Goal: Answer question/provide support: Share knowledge or assist other users

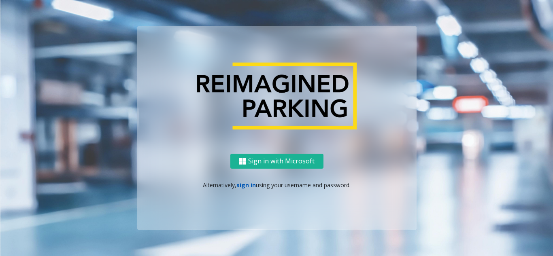
click at [243, 187] on link "sign in" at bounding box center [245, 185] width 19 height 8
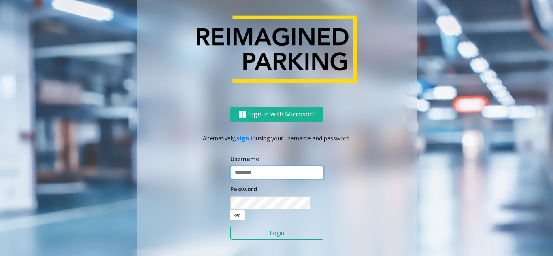
click at [263, 180] on input "text" at bounding box center [276, 173] width 93 height 14
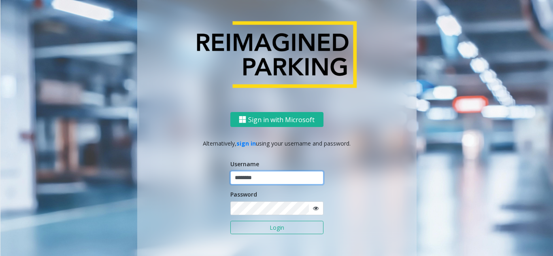
type input "********"
click at [278, 226] on button "Login" at bounding box center [276, 228] width 93 height 14
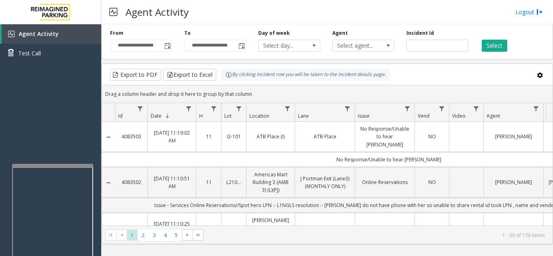
click at [56, 167] on div at bounding box center [52, 165] width 81 height 3
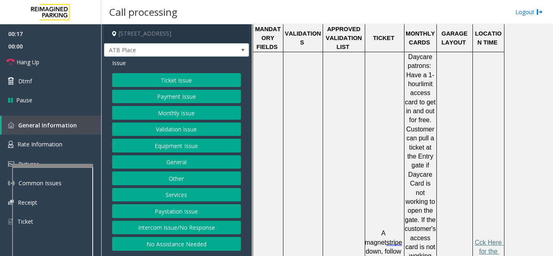
scroll to position [486, 0]
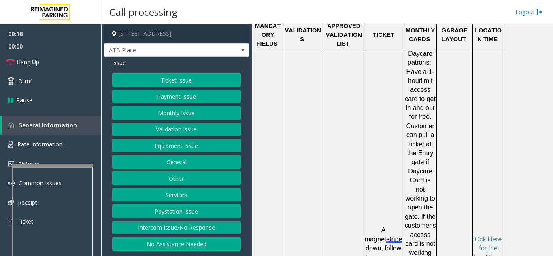
click at [168, 83] on button "Ticket Issue" at bounding box center [176, 80] width 129 height 14
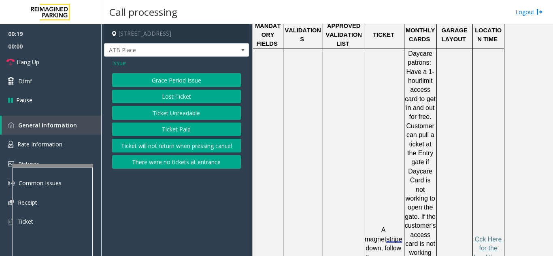
click at [181, 118] on button "Ticket Unreadable" at bounding box center [176, 113] width 129 height 14
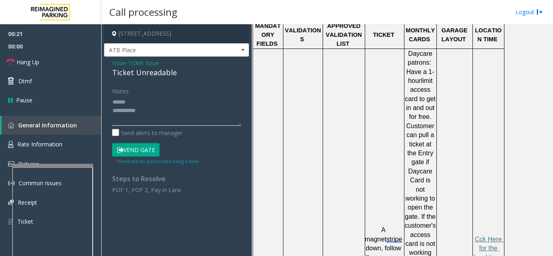
click at [142, 100] on textarea at bounding box center [176, 111] width 129 height 30
drag, startPoint x: 111, startPoint y: 74, endPoint x: 177, endPoint y: 75, distance: 66.0
click at [187, 76] on div "Issue - Ticket Issue Ticket Unreadable Notes: Send alerts to manager Vend Gate …" at bounding box center [176, 130] width 145 height 146
click at [184, 108] on textarea at bounding box center [176, 111] width 129 height 30
click at [133, 146] on button "Vend Gate" at bounding box center [135, 150] width 47 height 14
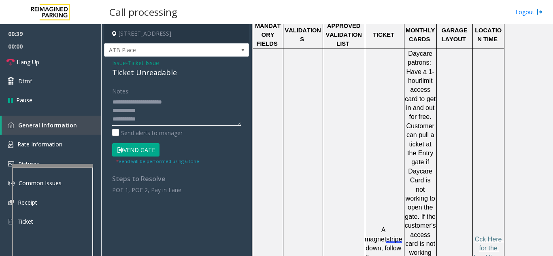
click at [162, 111] on textarea at bounding box center [176, 111] width 129 height 30
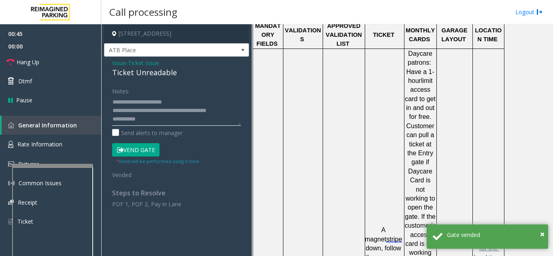
click at [183, 96] on textarea at bounding box center [176, 111] width 129 height 30
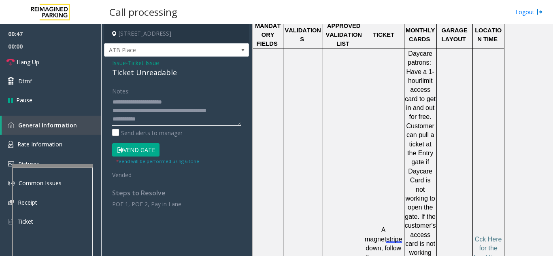
type textarea "**********"
click at [144, 149] on button "Vend Gate" at bounding box center [135, 150] width 47 height 14
click at [66, 66] on link "Hang Up" at bounding box center [50, 62] width 101 height 19
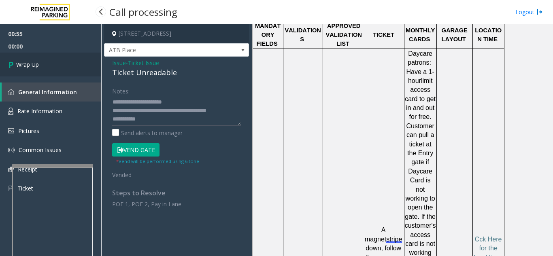
click at [66, 66] on link "Wrap Up" at bounding box center [50, 65] width 101 height 24
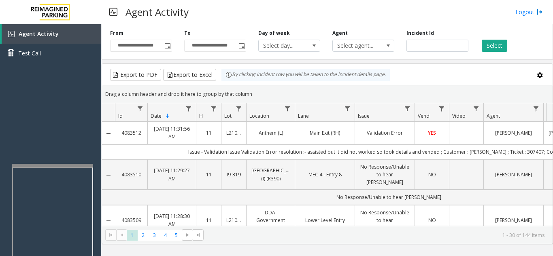
click at [519, 39] on div "Select" at bounding box center [511, 41] width 74 height 22
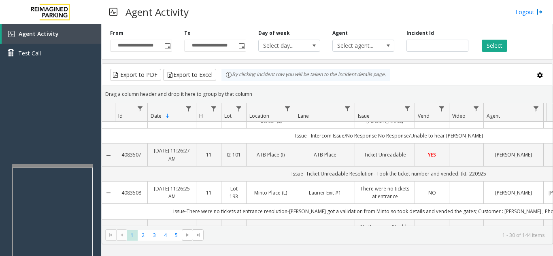
scroll to position [121, 0]
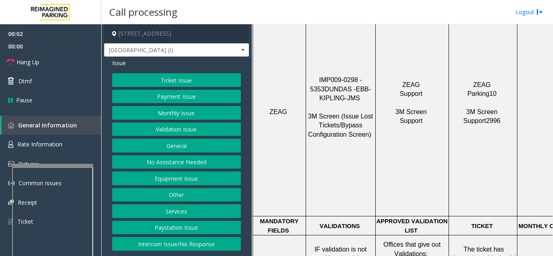
scroll to position [405, 0]
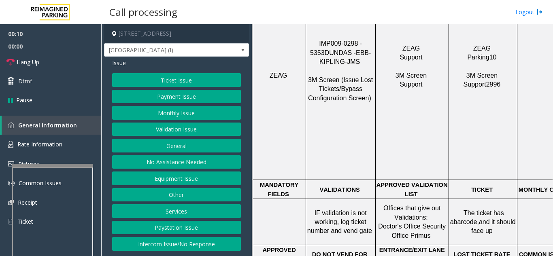
click at [187, 68] on div "Issue Ticket Issue Payment Issue Monthly Issue Validation Issue General No Assi…" at bounding box center [176, 156] width 145 height 198
click at [186, 76] on button "Ticket Issue" at bounding box center [176, 80] width 129 height 14
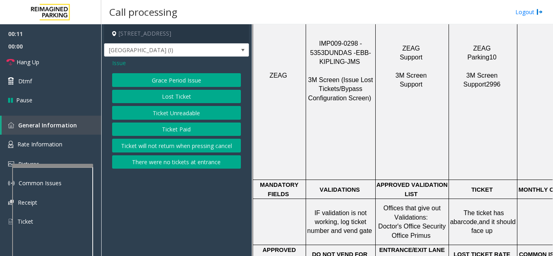
click at [190, 106] on button "Ticket Unreadable" at bounding box center [176, 113] width 129 height 14
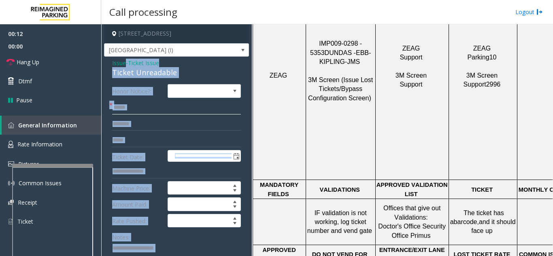
click at [217, 104] on input "text" at bounding box center [176, 108] width 129 height 14
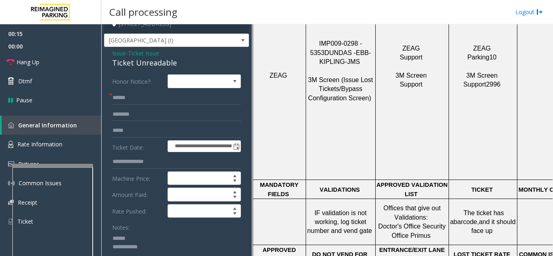
scroll to position [12, 0]
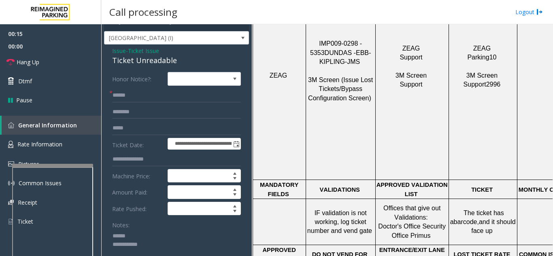
click at [139, 240] on textarea at bounding box center [173, 245] width 123 height 30
drag, startPoint x: 110, startPoint y: 60, endPoint x: 176, endPoint y: 61, distance: 66.4
click at [172, 245] on textarea at bounding box center [173, 245] width 123 height 30
type textarea "**********"
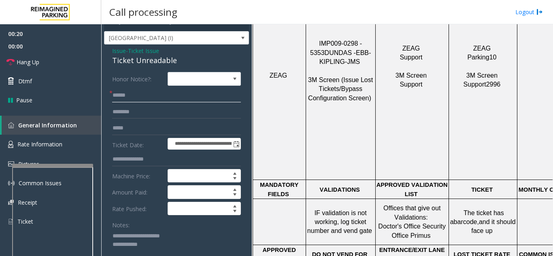
click at [168, 97] on input "text" at bounding box center [176, 96] width 129 height 14
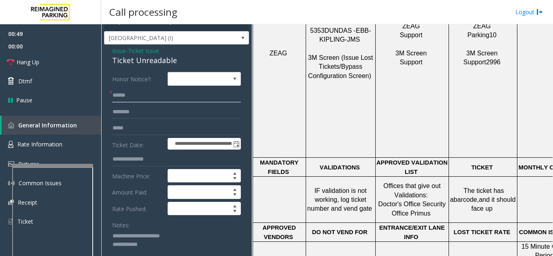
scroll to position [445, 0]
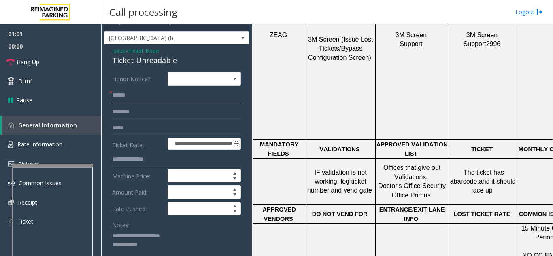
click at [140, 91] on input "text" at bounding box center [176, 96] width 129 height 14
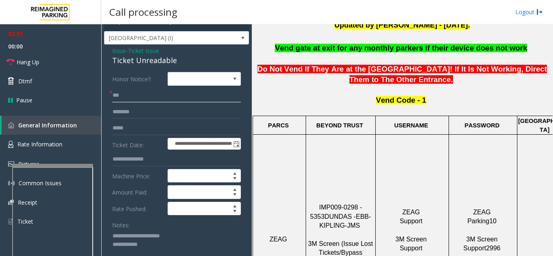
scroll to position [53, 0]
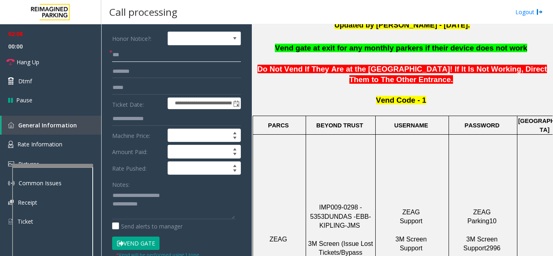
type input "**"
click at [161, 201] on textarea at bounding box center [173, 204] width 123 height 30
click at [35, 63] on span "Hang Up" at bounding box center [28, 62] width 23 height 9
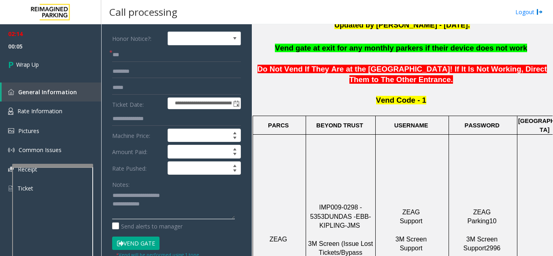
click at [174, 206] on textarea at bounding box center [173, 204] width 123 height 30
click at [196, 185] on div "Notes:" at bounding box center [176, 199] width 129 height 42
click at [203, 204] on textarea at bounding box center [173, 204] width 123 height 30
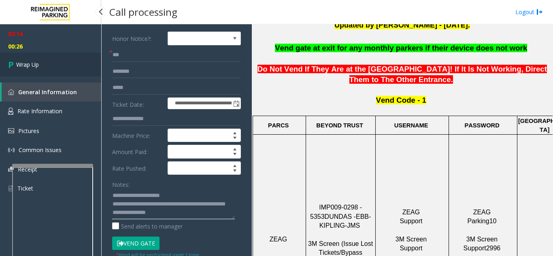
type textarea "**********"
click at [57, 67] on link "Wrap Up" at bounding box center [50, 65] width 101 height 24
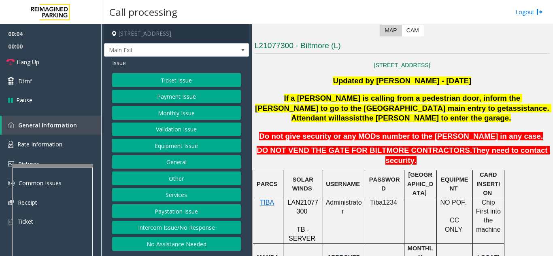
scroll to position [162, 0]
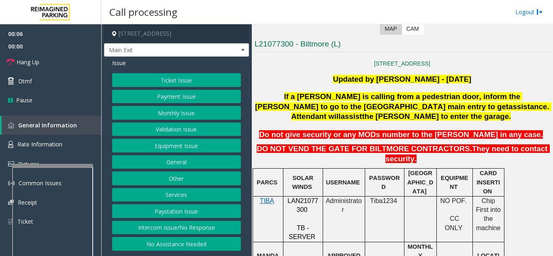
click at [179, 87] on button "Ticket Issue" at bounding box center [176, 80] width 129 height 14
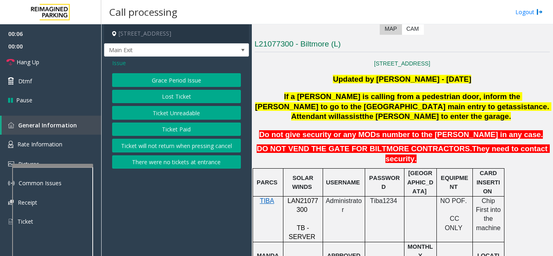
click at [175, 120] on button "Ticket Unreadable" at bounding box center [176, 113] width 129 height 14
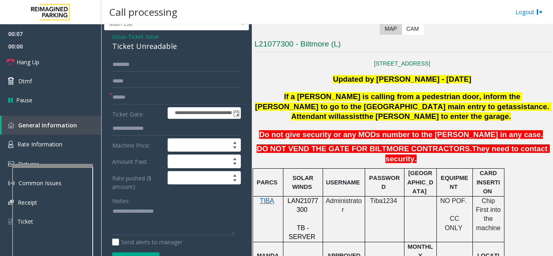
scroll to position [40, 0]
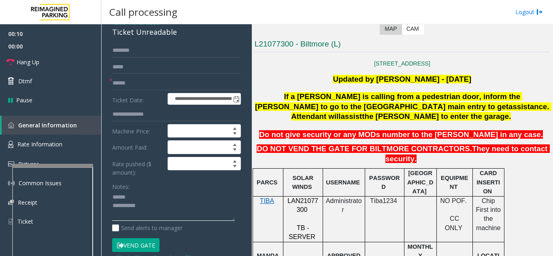
click at [147, 204] on textarea at bounding box center [173, 206] width 123 height 30
drag, startPoint x: 108, startPoint y: 39, endPoint x: 187, endPoint y: 39, distance: 78.1
click at [187, 39] on div "**********" at bounding box center [176, 191] width 145 height 350
click at [179, 214] on textarea at bounding box center [173, 206] width 123 height 30
drag, startPoint x: 293, startPoint y: 185, endPoint x: 285, endPoint y: 181, distance: 9.1
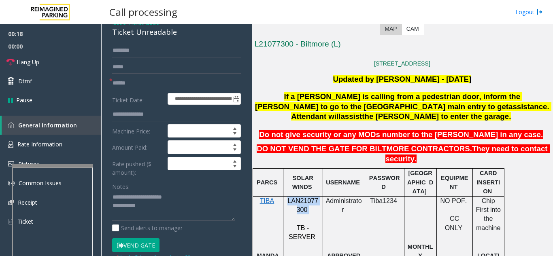
click at [285, 197] on div "LAN21077300 TB - SERVER" at bounding box center [302, 219] width 39 height 45
drag, startPoint x: 130, startPoint y: 204, endPoint x: 183, endPoint y: 205, distance: 53.0
click at [183, 205] on textarea at bounding box center [173, 206] width 123 height 30
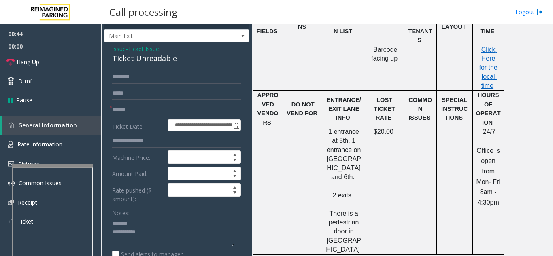
scroll to position [0, 0]
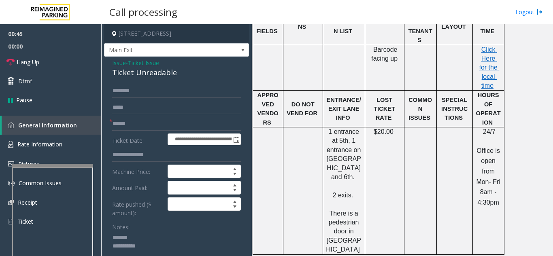
type textarea "**********"
click at [120, 67] on span "Issue" at bounding box center [119, 63] width 14 height 9
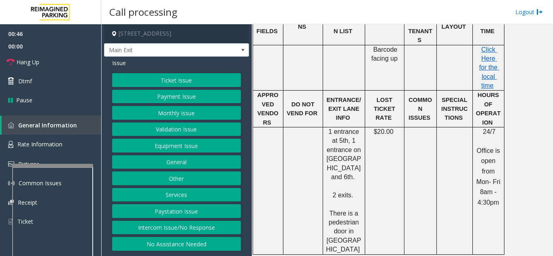
click at [179, 87] on button "Ticket Issue" at bounding box center [176, 80] width 129 height 14
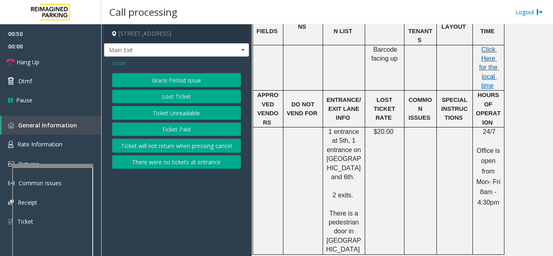
click at [120, 66] on span "Issue" at bounding box center [119, 63] width 14 height 9
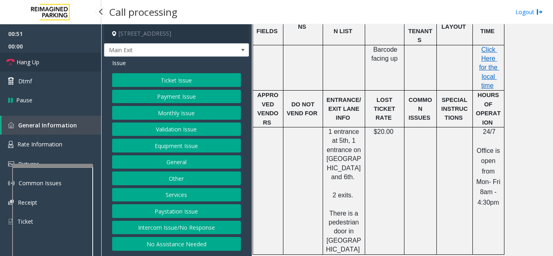
click at [69, 61] on link "Hang Up" at bounding box center [50, 62] width 101 height 19
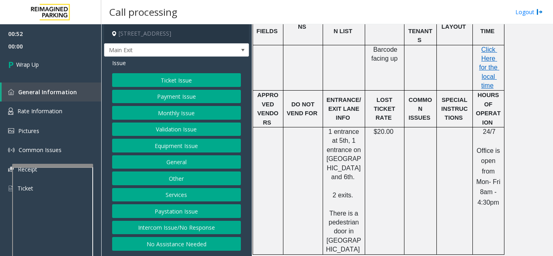
click at [171, 87] on button "Ticket Issue" at bounding box center [176, 80] width 129 height 14
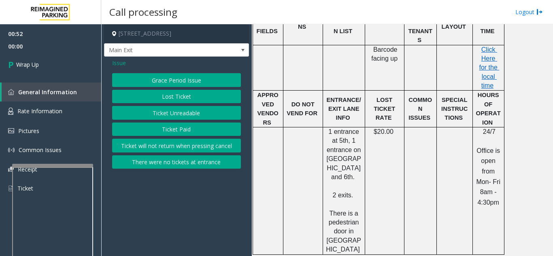
click at [173, 116] on button "Ticket Unreadable" at bounding box center [176, 113] width 129 height 14
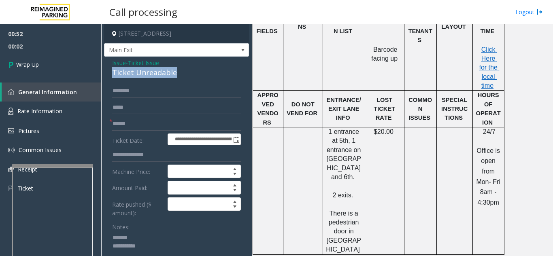
drag, startPoint x: 111, startPoint y: 79, endPoint x: 185, endPoint y: 79, distance: 73.7
click at [186, 78] on div "**********" at bounding box center [176, 232] width 145 height 350
type textarea "**********"
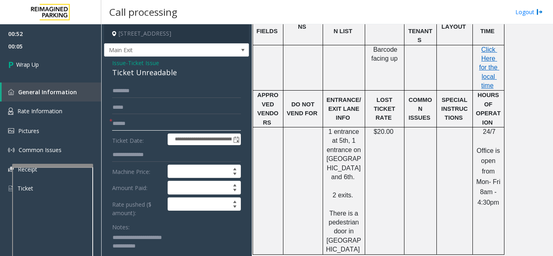
click at [149, 131] on input "text" at bounding box center [176, 124] width 129 height 14
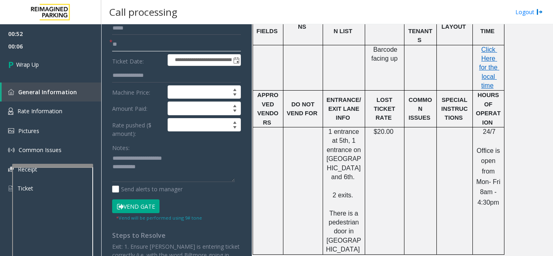
scroll to position [81, 0]
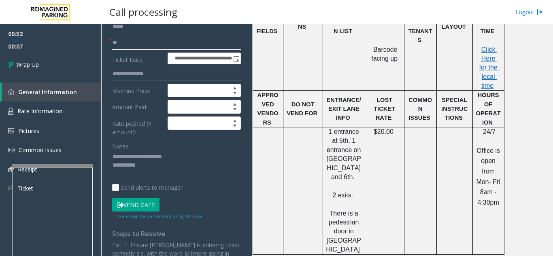
type input "**"
click at [171, 176] on textarea at bounding box center [173, 166] width 123 height 30
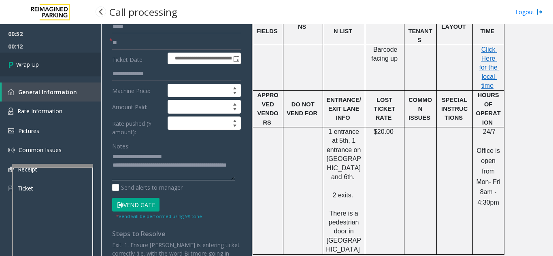
type textarea "**********"
click at [55, 72] on link "Wrap Up" at bounding box center [50, 65] width 101 height 24
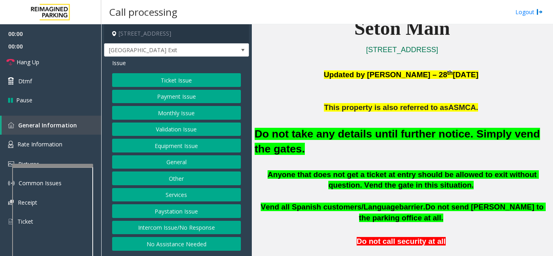
scroll to position [202, 0]
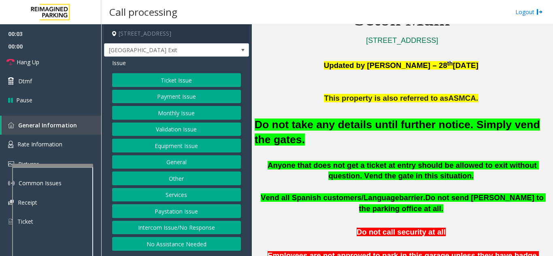
click at [189, 147] on button "Equipment Issue" at bounding box center [176, 146] width 129 height 14
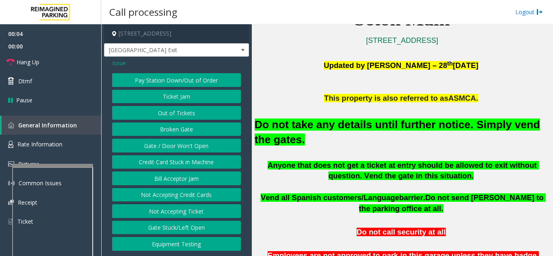
click at [188, 144] on button "Gate / Door Won't Open" at bounding box center [176, 146] width 129 height 14
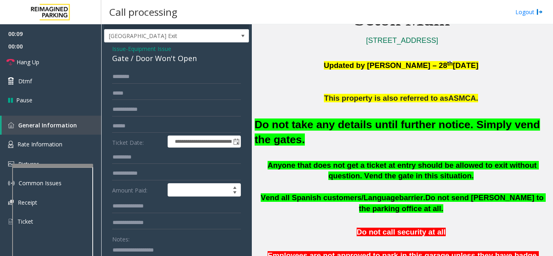
scroll to position [0, 0]
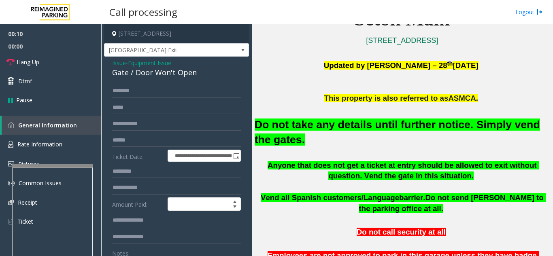
click at [123, 64] on span "Issue" at bounding box center [119, 63] width 14 height 9
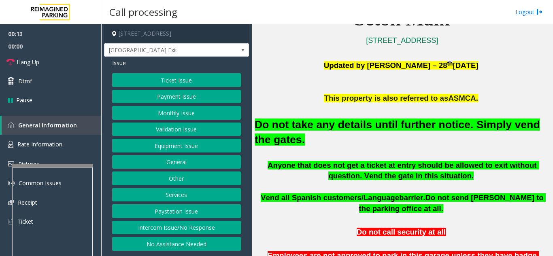
click at [171, 230] on button "Intercom Issue/No Response" at bounding box center [176, 228] width 129 height 14
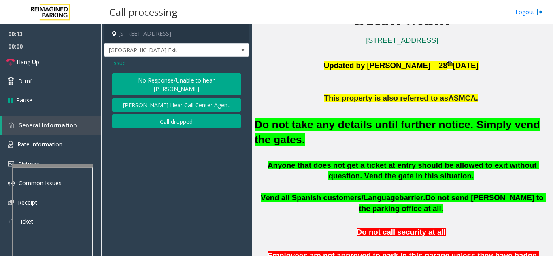
click at [152, 74] on button "No Response/Unable to hear [PERSON_NAME]" at bounding box center [176, 84] width 129 height 22
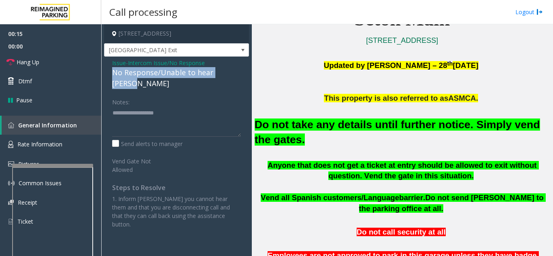
drag, startPoint x: 109, startPoint y: 74, endPoint x: 235, endPoint y: 71, distance: 125.5
click at [235, 71] on div "Issue - Intercom Issue/No Response No Response/Unable to hear [PERSON_NAME] Not…" at bounding box center [176, 147] width 145 height 180
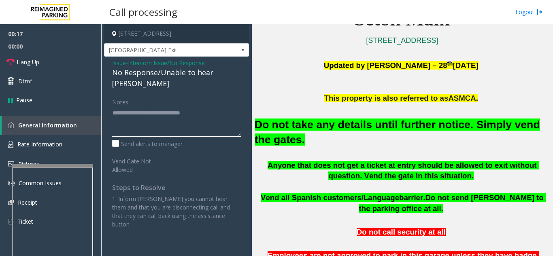
type textarea "**********"
click at [223, 95] on div "Notes:" at bounding box center [176, 116] width 129 height 42
click at [86, 60] on link "Hang Up" at bounding box center [50, 62] width 101 height 19
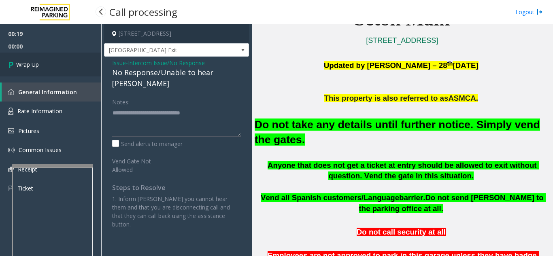
click at [86, 60] on link "Wrap Up" at bounding box center [50, 65] width 101 height 24
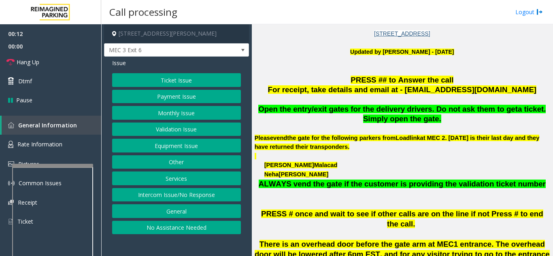
scroll to position [162, 0]
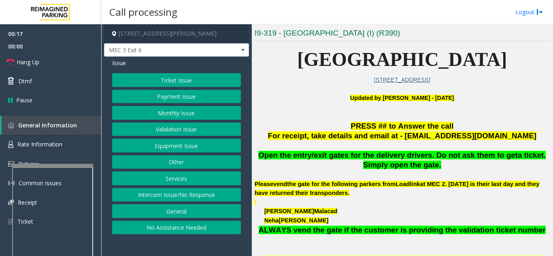
click at [206, 82] on button "Ticket Issue" at bounding box center [176, 80] width 129 height 14
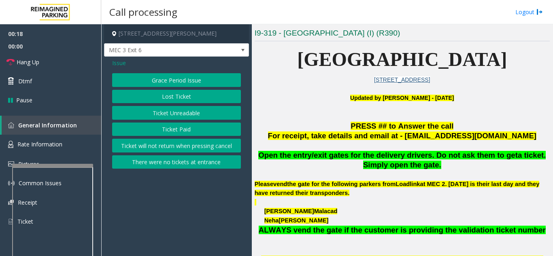
click at [195, 110] on button "Ticket Unreadable" at bounding box center [176, 113] width 129 height 14
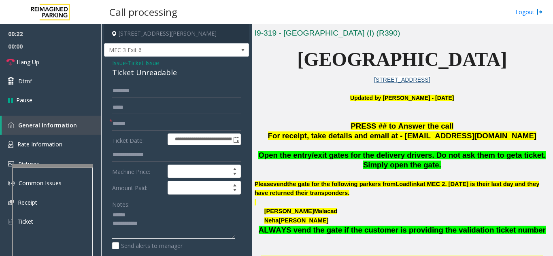
click at [131, 215] on textarea at bounding box center [173, 224] width 123 height 30
drag, startPoint x: 108, startPoint y: 70, endPoint x: 181, endPoint y: 76, distance: 72.7
click at [181, 76] on div "**********" at bounding box center [176, 254] width 145 height 395
click at [177, 224] on textarea at bounding box center [173, 224] width 123 height 30
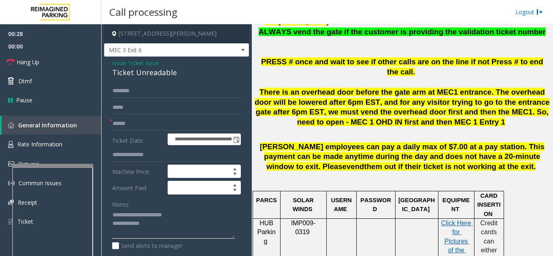
scroll to position [364, 0]
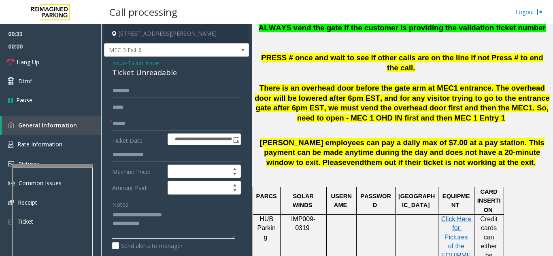
type textarea "**********"
click at [176, 123] on input "text" at bounding box center [176, 124] width 129 height 14
type input "*"
type input "******"
click at [167, 226] on textarea at bounding box center [173, 224] width 123 height 30
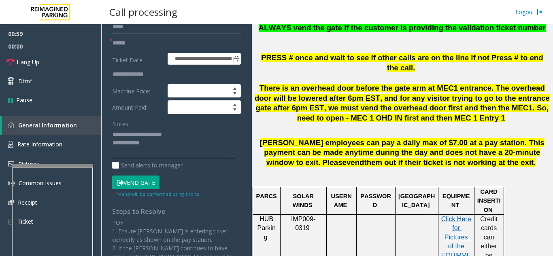
scroll to position [81, 0]
click at [140, 181] on button "Vend Gate" at bounding box center [135, 182] width 47 height 14
click at [154, 144] on textarea at bounding box center [173, 143] width 123 height 30
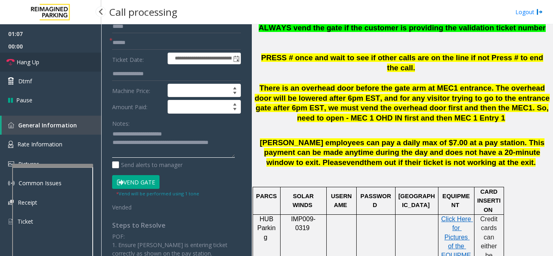
type textarea "**********"
click at [52, 67] on link "Hang Up" at bounding box center [50, 62] width 101 height 19
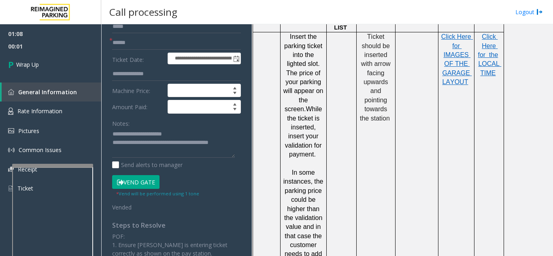
scroll to position [850, 0]
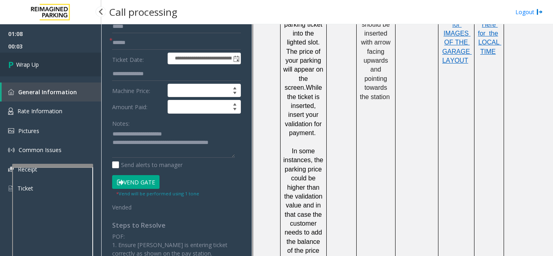
click at [28, 64] on span "Wrap Up" at bounding box center [27, 64] width 23 height 9
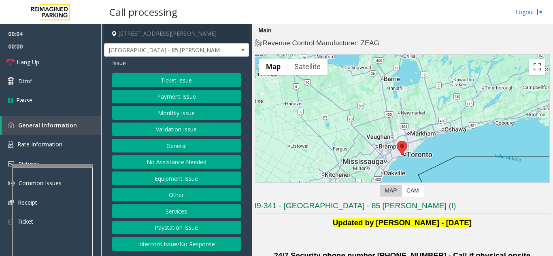
click at [169, 128] on button "Validation Issue" at bounding box center [176, 130] width 129 height 14
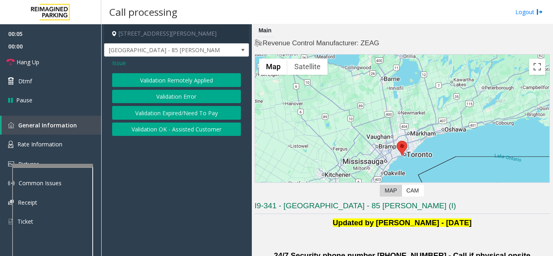
click at [168, 97] on button "Validation Error" at bounding box center [176, 97] width 129 height 14
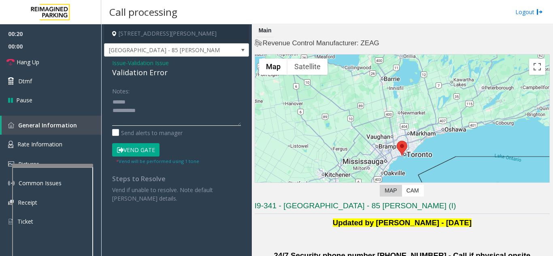
click at [136, 106] on textarea at bounding box center [176, 111] width 129 height 30
click at [155, 112] on textarea at bounding box center [176, 111] width 129 height 30
click at [152, 98] on textarea at bounding box center [176, 111] width 129 height 30
drag, startPoint x: 111, startPoint y: 72, endPoint x: 170, endPoint y: 74, distance: 59.5
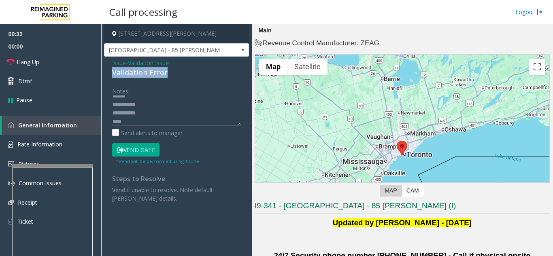
click at [170, 74] on div "Issue - Validation Issue Validation Error Notes: Send alerts to manager Vend Ga…" at bounding box center [176, 134] width 145 height 154
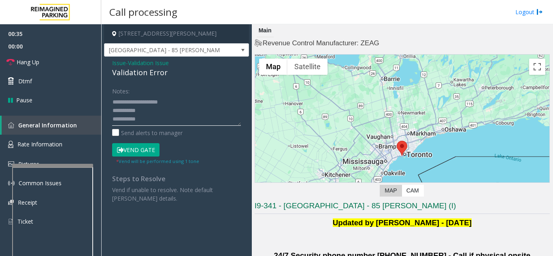
scroll to position [9, 0]
click at [164, 123] on textarea at bounding box center [176, 111] width 129 height 30
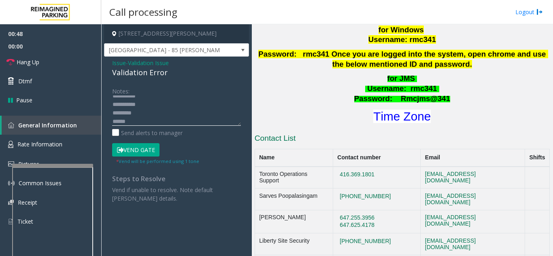
scroll to position [364, 0]
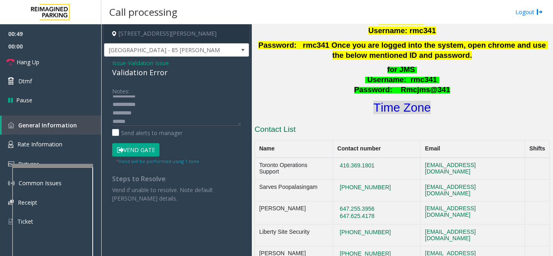
click at [395, 101] on font "Time Zone" at bounding box center [401, 107] width 57 height 13
click at [154, 121] on textarea at bounding box center [176, 111] width 129 height 30
click at [201, 105] on textarea at bounding box center [176, 111] width 129 height 30
click at [134, 151] on button "Vend Gate" at bounding box center [135, 150] width 47 height 14
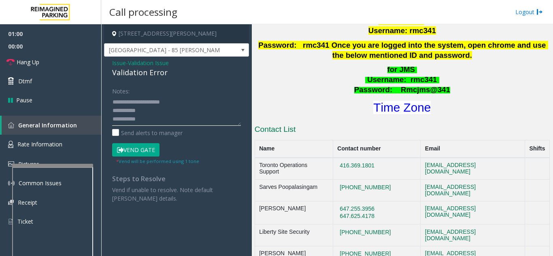
click at [200, 104] on textarea at bounding box center [176, 111] width 129 height 30
click at [164, 106] on textarea at bounding box center [176, 111] width 129 height 30
click at [158, 113] on textarea at bounding box center [176, 111] width 129 height 30
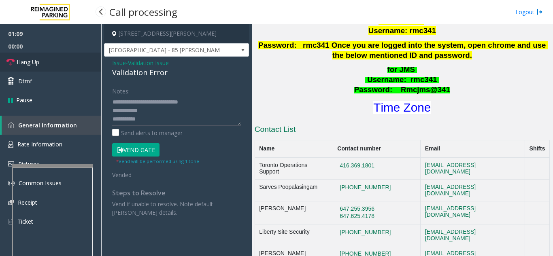
click at [49, 60] on link "Hang Up" at bounding box center [50, 62] width 101 height 19
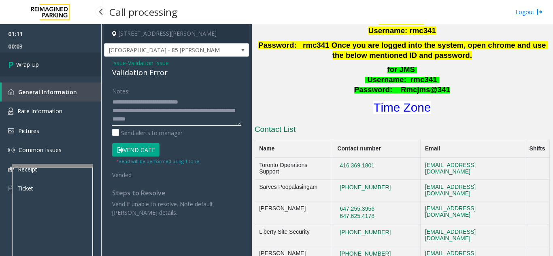
type textarea "**********"
click at [59, 69] on link "Wrap Up" at bounding box center [50, 65] width 101 height 24
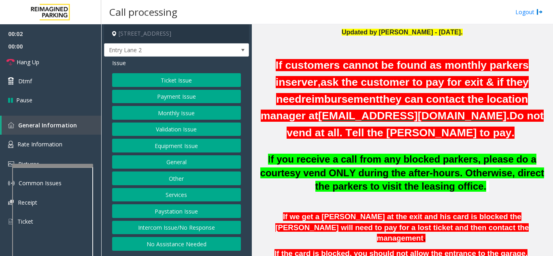
scroll to position [202, 0]
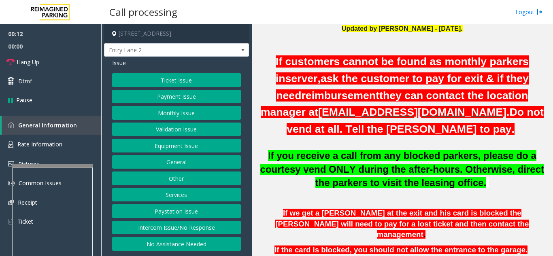
click at [172, 229] on button "Intercom Issue/No Response" at bounding box center [176, 228] width 129 height 14
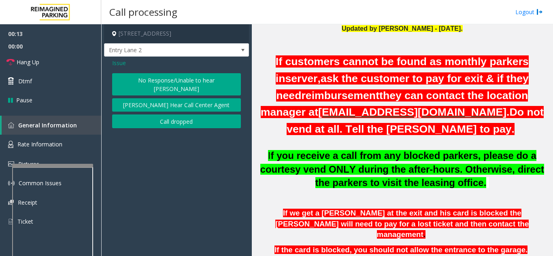
click at [157, 77] on button "No Response/Unable to hear [PERSON_NAME]" at bounding box center [176, 84] width 129 height 22
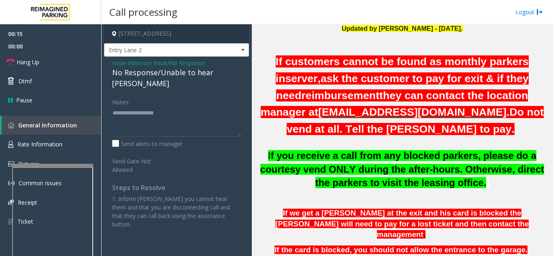
drag, startPoint x: 108, startPoint y: 72, endPoint x: 251, endPoint y: 71, distance: 143.7
click at [251, 71] on div "[STREET_ADDRESS] Entry Lane 2 Issue - Intercom Issue/No Response No Response/Un…" at bounding box center [326, 140] width 451 height 232
click at [204, 95] on div "Notes:" at bounding box center [176, 116] width 129 height 42
click at [67, 66] on link "Hang Up" at bounding box center [50, 62] width 101 height 19
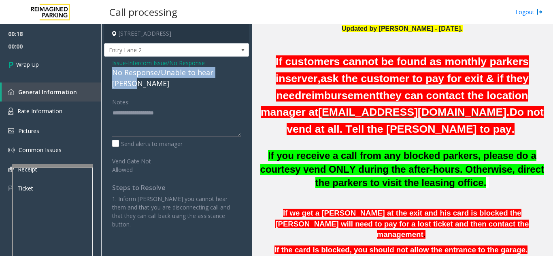
drag, startPoint x: 108, startPoint y: 74, endPoint x: 229, endPoint y: 73, distance: 120.6
click at [237, 73] on div "Issue - Intercom Issue/No Response No Response/Unable to hear [PERSON_NAME] Not…" at bounding box center [176, 147] width 145 height 180
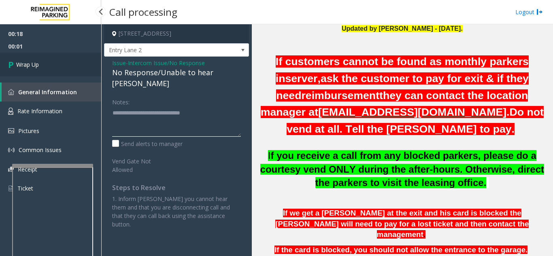
type textarea "**********"
click at [78, 74] on link "Wrap Up" at bounding box center [50, 65] width 101 height 24
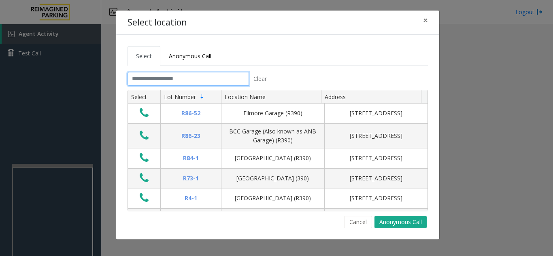
click at [160, 78] on input "text" at bounding box center [188, 79] width 121 height 14
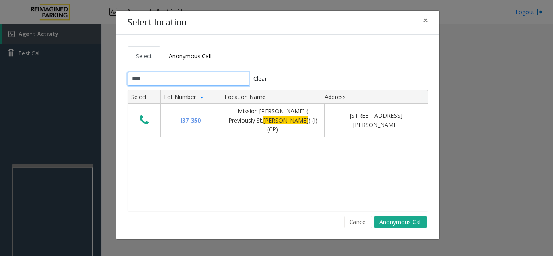
type input "****"
click at [430, 23] on button "×" at bounding box center [425, 21] width 16 height 20
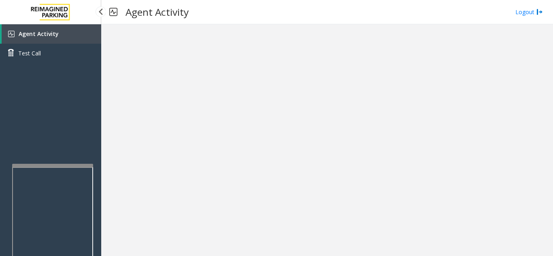
click at [34, 34] on span "Agent Activity" at bounding box center [39, 34] width 40 height 8
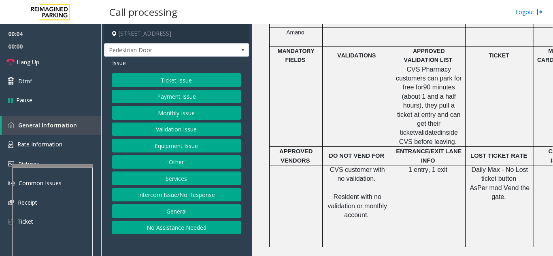
scroll to position [324, 0]
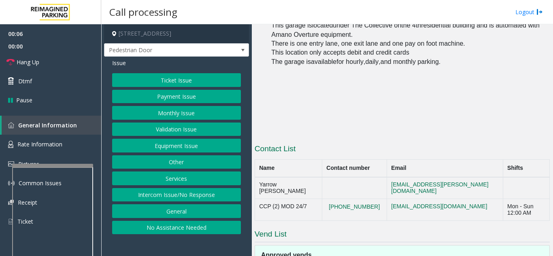
drag, startPoint x: 374, startPoint y: 250, endPoint x: 381, endPoint y: 251, distance: 6.9
click at [381, 251] on div "Main Revenue Control Manufacturer: ZEAG ← Move left → Move right ↑ Move up ↓ Mo…" at bounding box center [402, 140] width 301 height 232
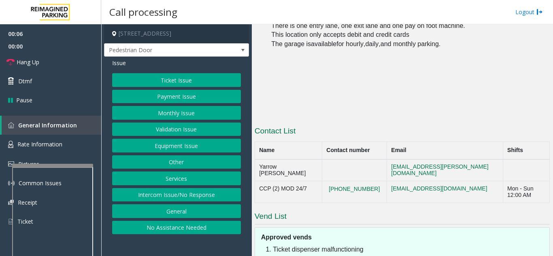
click at [418, 90] on p at bounding box center [409, 98] width 276 height 27
click at [418, 93] on p at bounding box center [409, 98] width 276 height 27
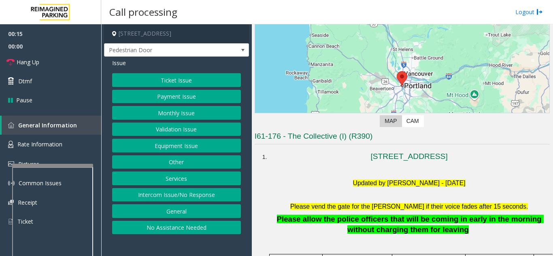
scroll to position [52, 0]
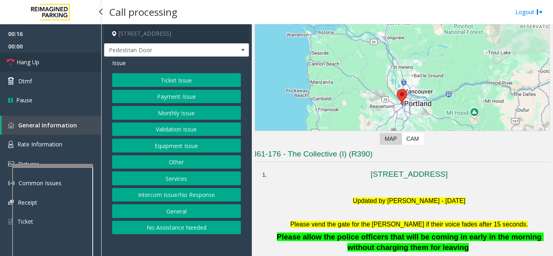
click at [53, 59] on link "Hang Up" at bounding box center [50, 62] width 101 height 19
click at [197, 194] on button "Intercom Issue/No Response" at bounding box center [176, 195] width 129 height 14
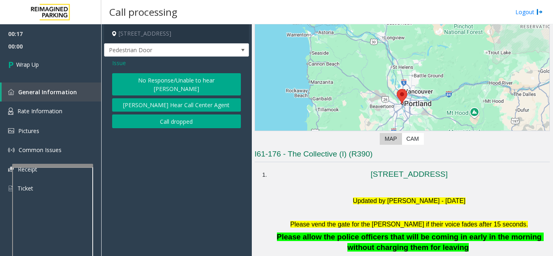
click at [174, 77] on button "No Response/Unable to hear [PERSON_NAME]" at bounding box center [176, 84] width 129 height 22
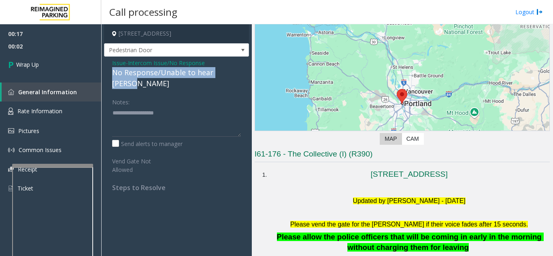
drag, startPoint x: 115, startPoint y: 71, endPoint x: 236, endPoint y: 76, distance: 120.7
click at [236, 76] on div "Issue - Intercom Issue/No Response No Response/Unable to hear [PERSON_NAME] Not…" at bounding box center [176, 128] width 145 height 143
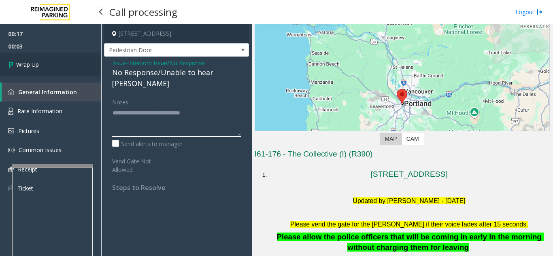
type textarea "**********"
click at [67, 71] on link "Wrap Up" at bounding box center [50, 65] width 101 height 24
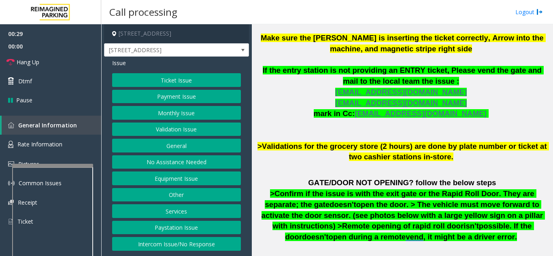
scroll to position [405, 0]
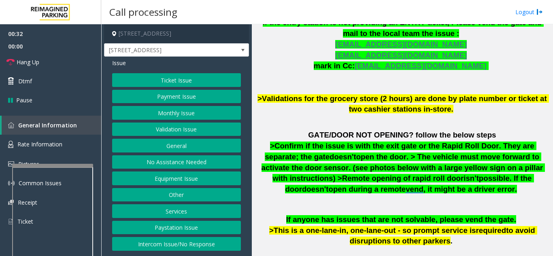
click at [185, 100] on button "Payment Issue" at bounding box center [176, 97] width 129 height 14
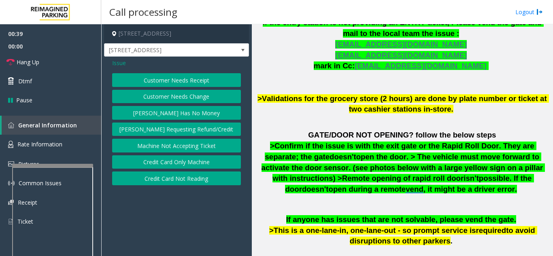
click at [209, 166] on button "Credit Card Only Machine" at bounding box center [176, 162] width 129 height 14
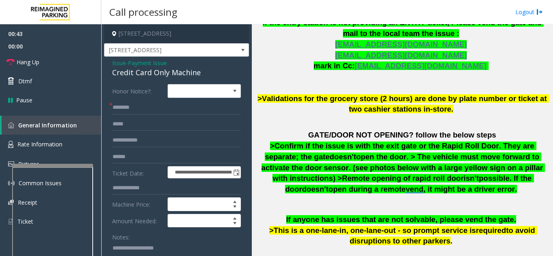
click at [120, 63] on span "Issue" at bounding box center [119, 63] width 14 height 9
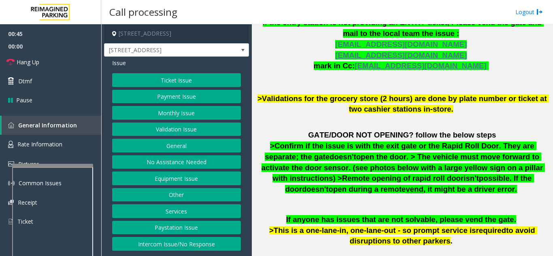
click at [179, 100] on button "Payment Issue" at bounding box center [176, 97] width 129 height 14
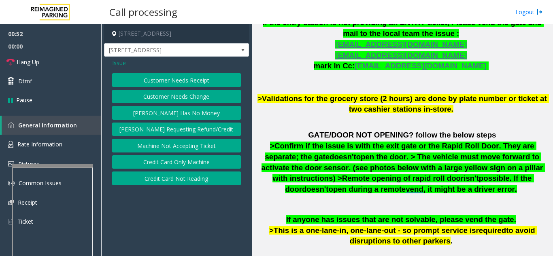
click at [189, 180] on button "Credit Card Not Reading" at bounding box center [176, 179] width 129 height 14
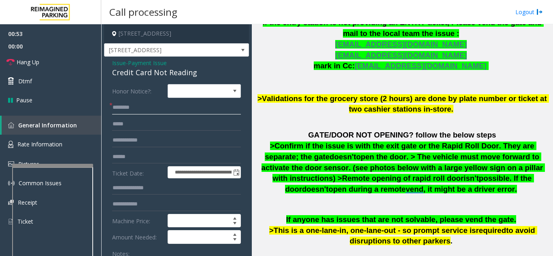
click at [156, 108] on input "text" at bounding box center [176, 108] width 129 height 14
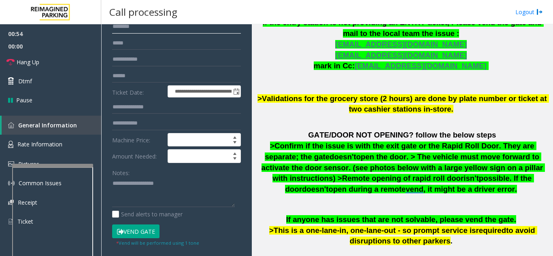
scroll to position [40, 0]
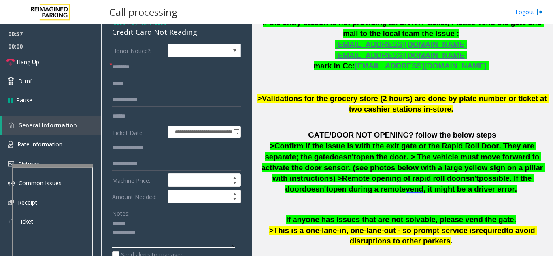
click at [145, 225] on textarea at bounding box center [173, 233] width 123 height 30
type textarea "**********"
click at [138, 65] on input "text" at bounding box center [176, 67] width 129 height 14
type input "***"
click at [167, 119] on input "text" at bounding box center [176, 117] width 129 height 14
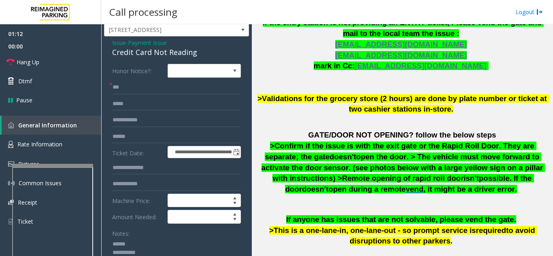
scroll to position [20, 0]
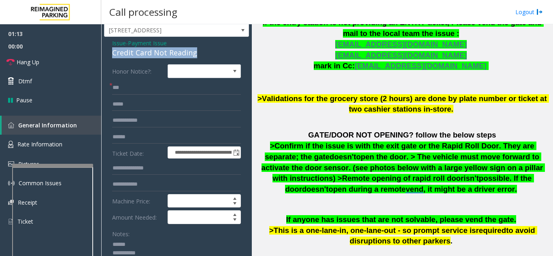
drag, startPoint x: 108, startPoint y: 33, endPoint x: 203, endPoint y: 53, distance: 97.0
click at [203, 53] on div "**********" at bounding box center [176, 255] width 145 height 436
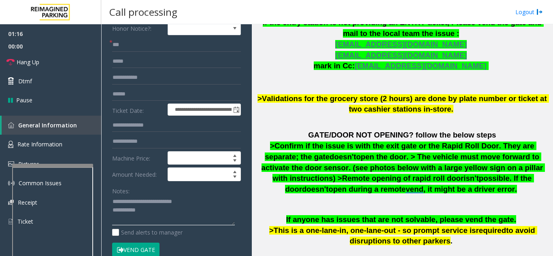
scroll to position [101, 0]
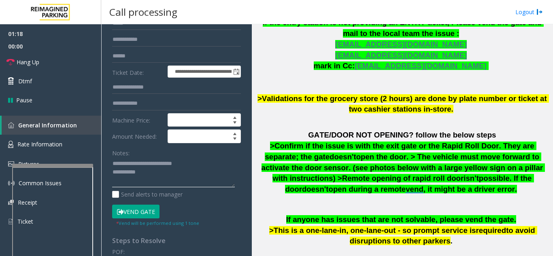
click at [166, 174] on textarea at bounding box center [173, 172] width 123 height 30
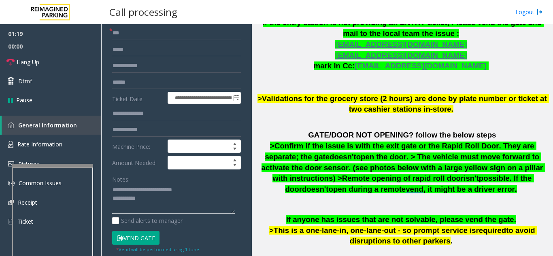
scroll to position [60, 0]
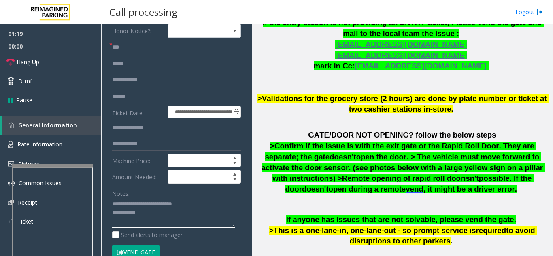
type textarea "**********"
click at [172, 103] on input "text" at bounding box center [176, 97] width 129 height 14
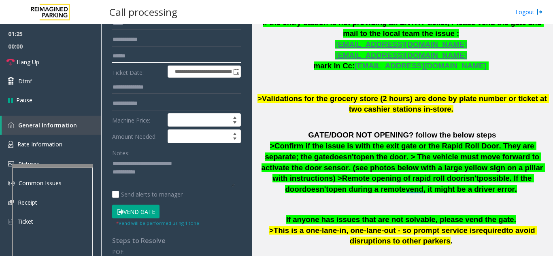
type input "******"
click at [141, 210] on button "Vend Gate" at bounding box center [135, 212] width 47 height 14
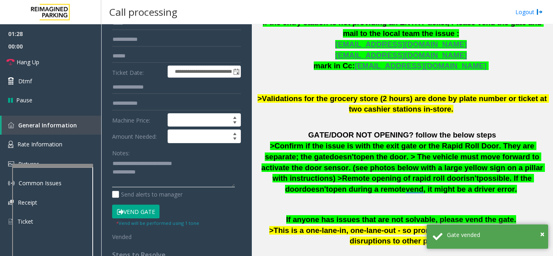
click at [164, 175] on textarea at bounding box center [173, 172] width 123 height 30
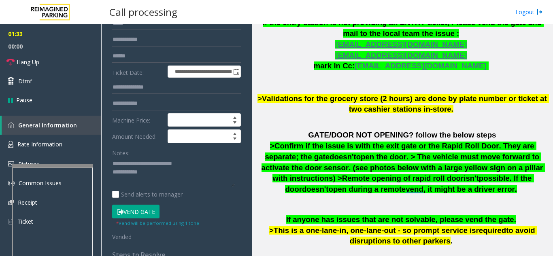
click at [139, 213] on button "Vend Gate" at bounding box center [135, 212] width 47 height 14
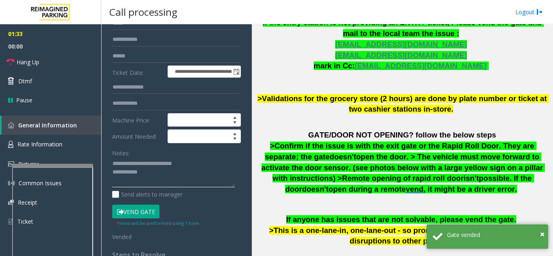
click at [170, 173] on textarea at bounding box center [173, 172] width 123 height 30
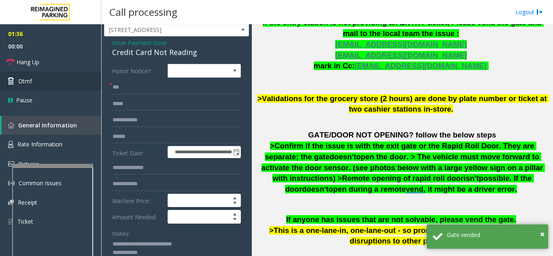
scroll to position [20, 0]
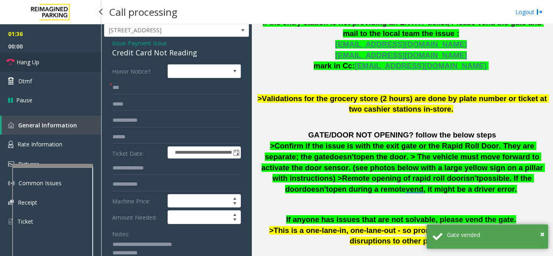
click at [74, 68] on link "Hang Up" at bounding box center [50, 62] width 101 height 19
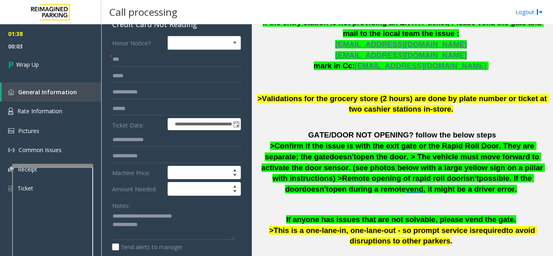
scroll to position [62, 0]
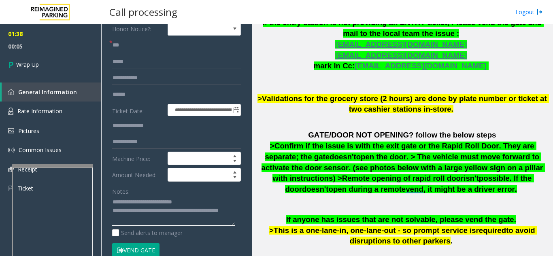
type textarea "**********"
click at [153, 189] on div "Notes:" at bounding box center [176, 206] width 129 height 42
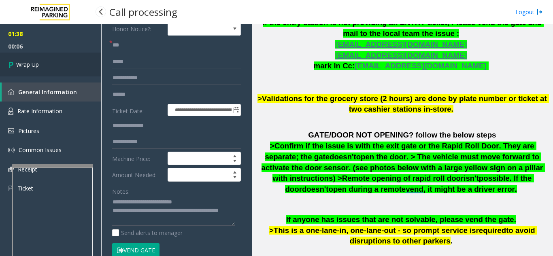
click at [73, 66] on link "Wrap Up" at bounding box center [50, 65] width 101 height 24
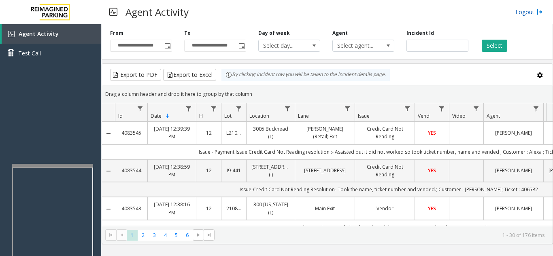
click at [530, 12] on link "Logout" at bounding box center [529, 12] width 28 height 9
